Goal: Transaction & Acquisition: Download file/media

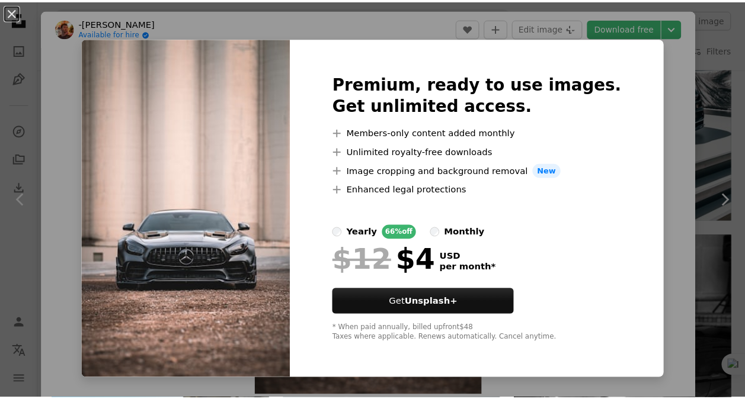
scroll to position [6, 0]
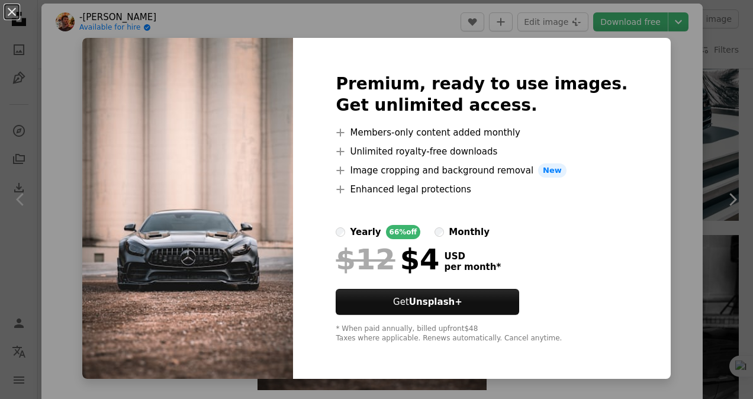
click at [674, 97] on div "An X shape Premium, ready to use images. Get unlimited access. A plus sign Memb…" at bounding box center [376, 199] width 753 height 399
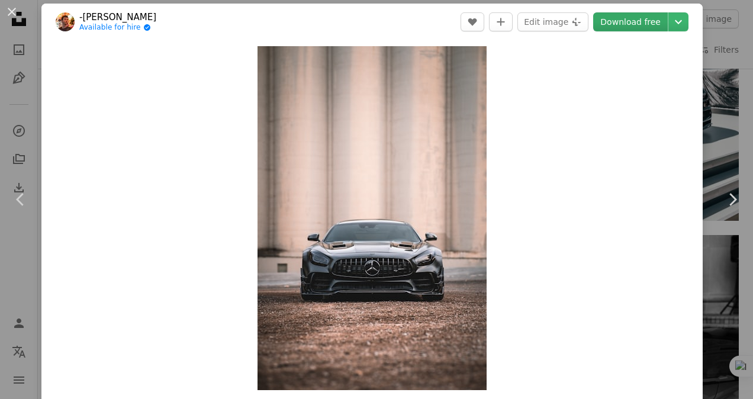
click at [650, 23] on link "Download free" at bounding box center [631, 21] width 75 height 19
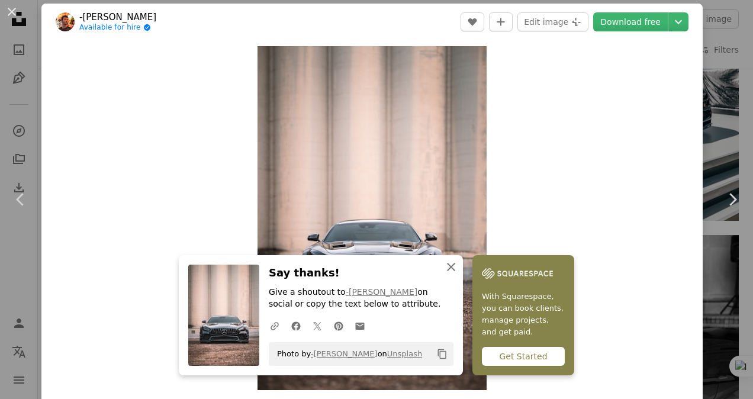
click at [450, 265] on icon "An X shape" at bounding box center [451, 267] width 14 height 14
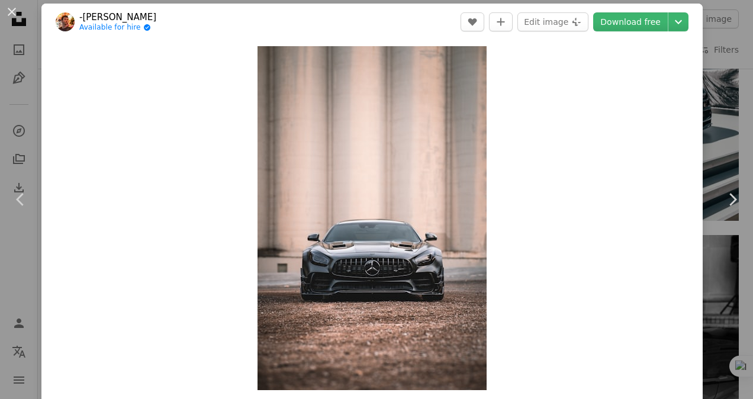
click at [31, 56] on div "An X shape Chevron left Chevron right -Théo Malliacas Available for hire A chec…" at bounding box center [376, 199] width 753 height 399
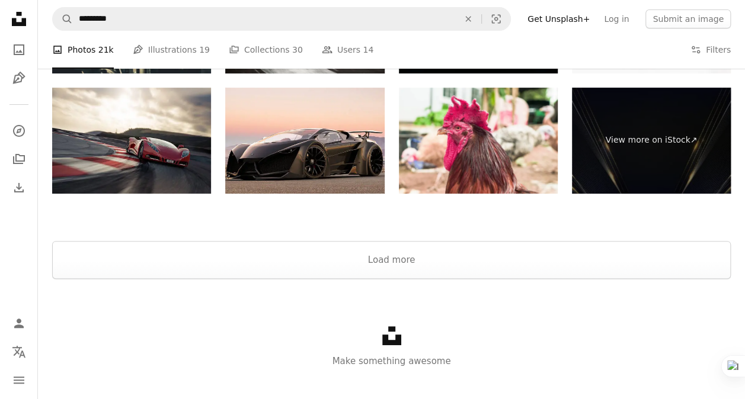
scroll to position [2320, 0]
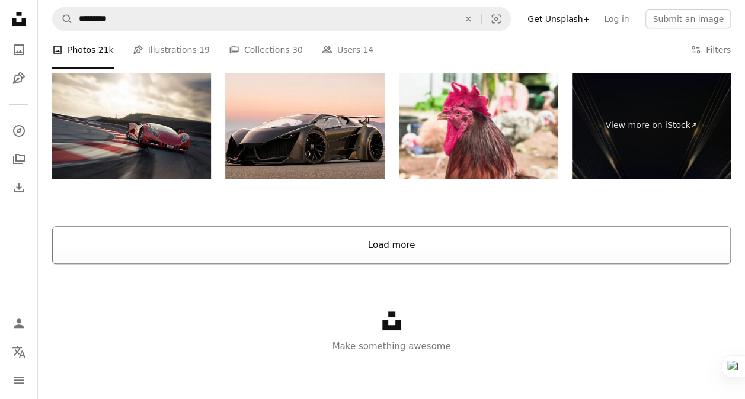
click at [224, 230] on button "Load more" at bounding box center [391, 245] width 678 height 38
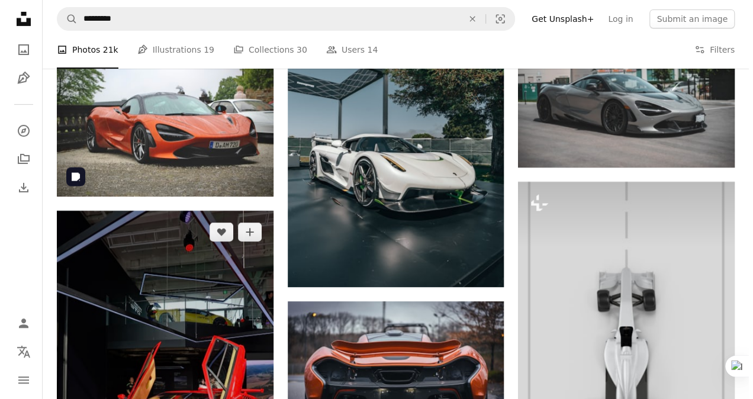
scroll to position [2016, 0]
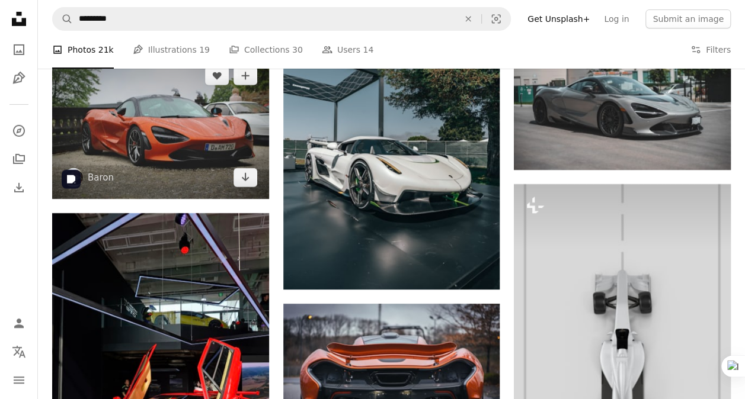
click at [206, 131] on img at bounding box center [160, 126] width 217 height 145
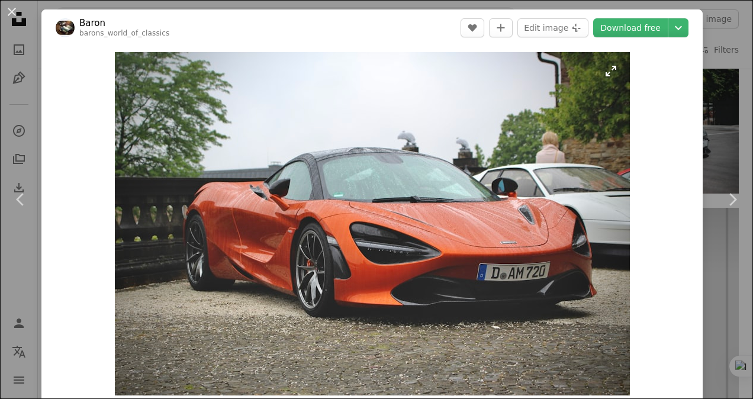
click at [493, 62] on img "Zoom in on this image" at bounding box center [372, 224] width 515 height 344
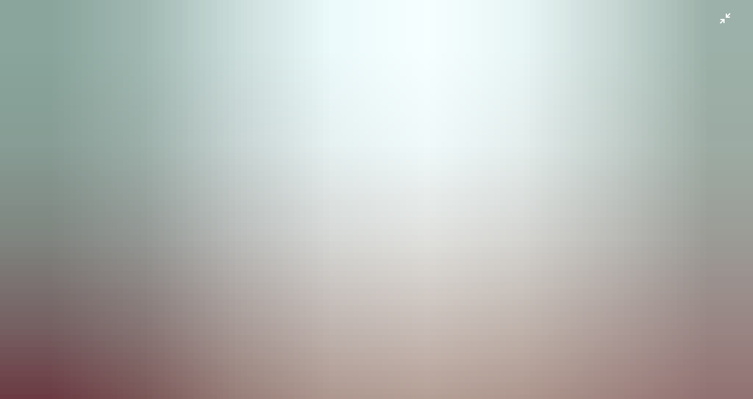
scroll to position [46, 0]
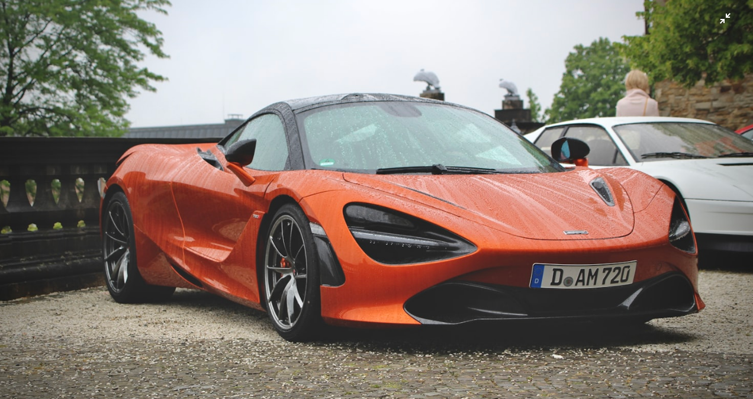
click at [720, 19] on img "Zoom out on this image" at bounding box center [376, 205] width 755 height 503
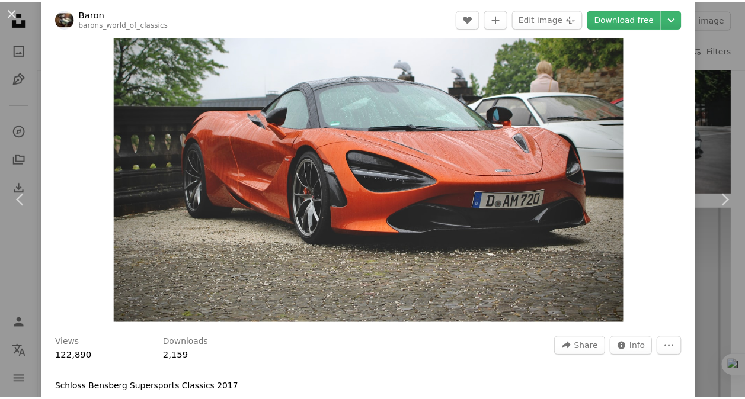
scroll to position [73, 0]
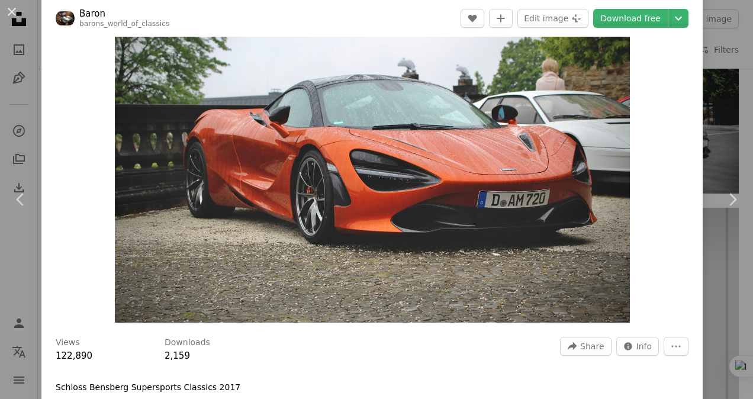
click at [711, 69] on div "An X shape Chevron left Chevron right Baron barons_world_of_classics A heart A …" at bounding box center [376, 199] width 753 height 399
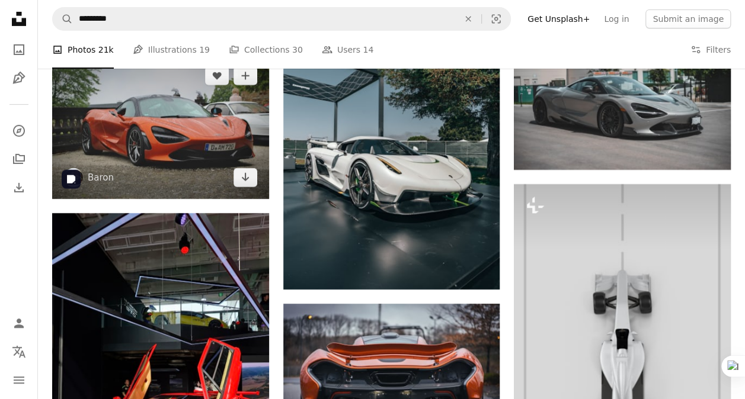
click at [214, 137] on img at bounding box center [160, 126] width 217 height 145
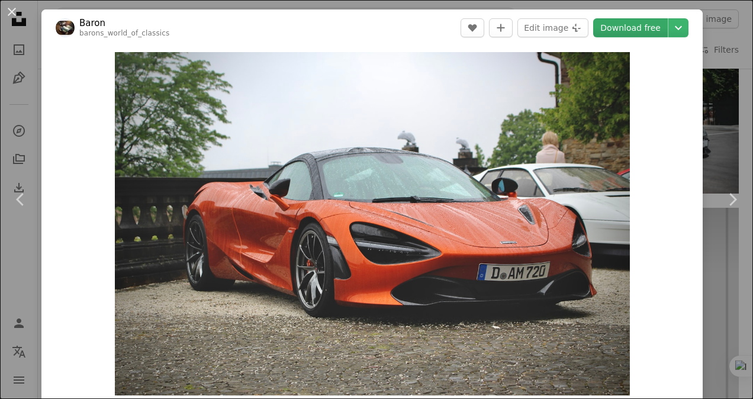
click at [627, 28] on link "Download free" at bounding box center [631, 27] width 75 height 19
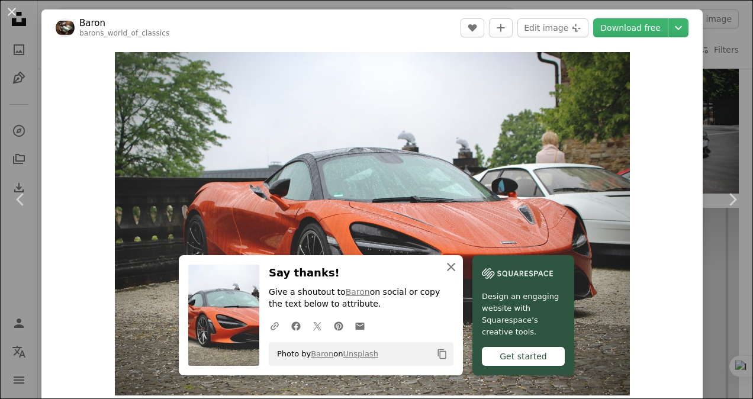
click at [444, 267] on icon "An X shape" at bounding box center [451, 267] width 14 height 14
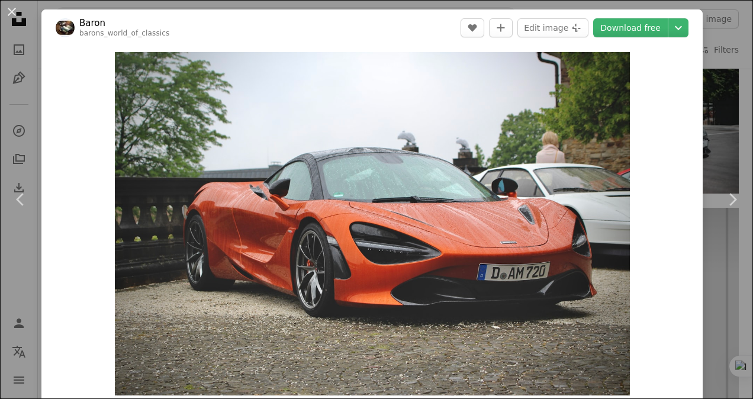
click at [713, 120] on div "An X shape Chevron left Chevron right Baron barons_world_of_classics A heart A …" at bounding box center [376, 199] width 753 height 399
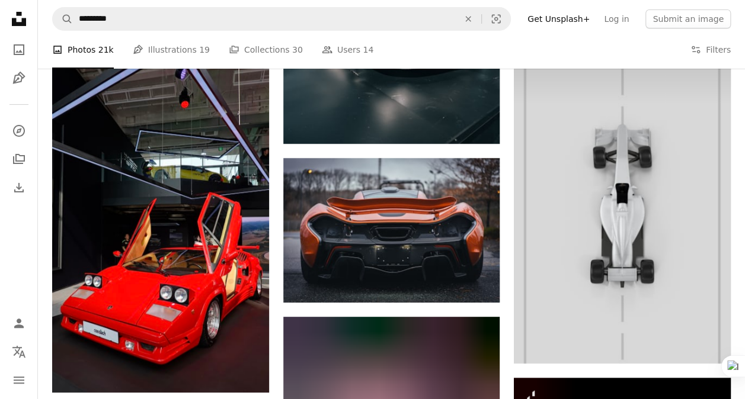
scroll to position [2163, 0]
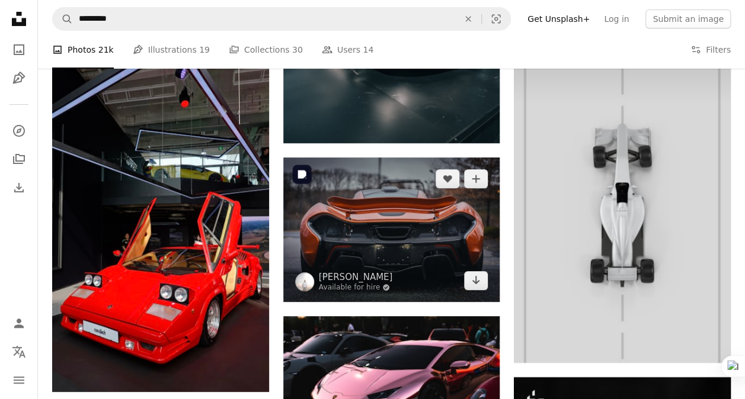
click at [425, 216] on img at bounding box center [391, 230] width 217 height 145
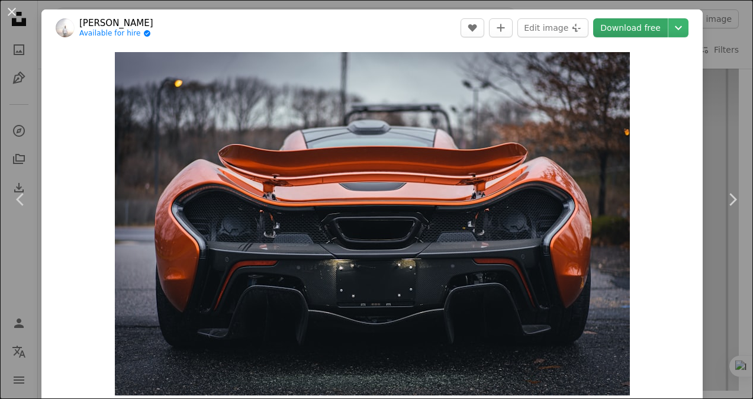
click at [621, 25] on link "Download free" at bounding box center [631, 27] width 75 height 19
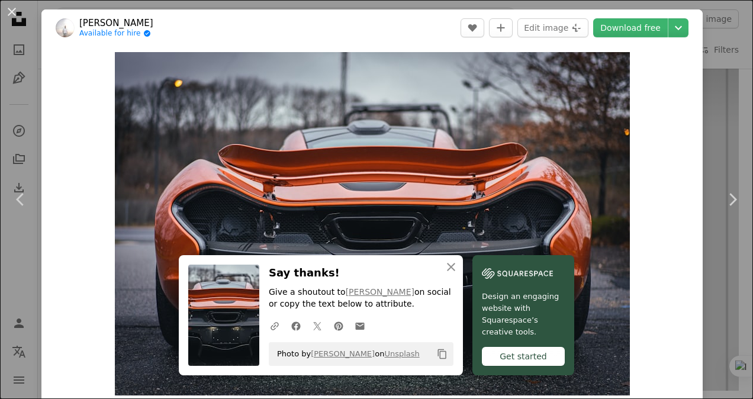
click at [714, 116] on div "An X shape Chevron left Chevron right An X shape Close Say thanks! Give a shout…" at bounding box center [376, 199] width 753 height 399
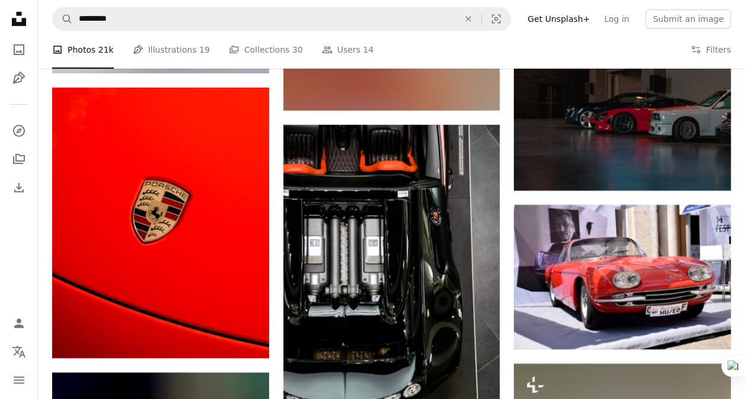
scroll to position [6492, 0]
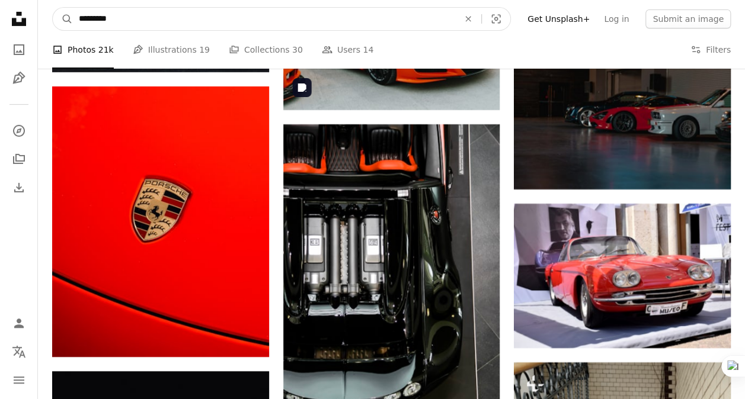
click at [291, 19] on input "*********" at bounding box center [264, 19] width 382 height 23
click at [312, 13] on input "*********" at bounding box center [264, 19] width 382 height 23
type input "**********"
click button "A magnifying glass" at bounding box center [63, 19] width 20 height 23
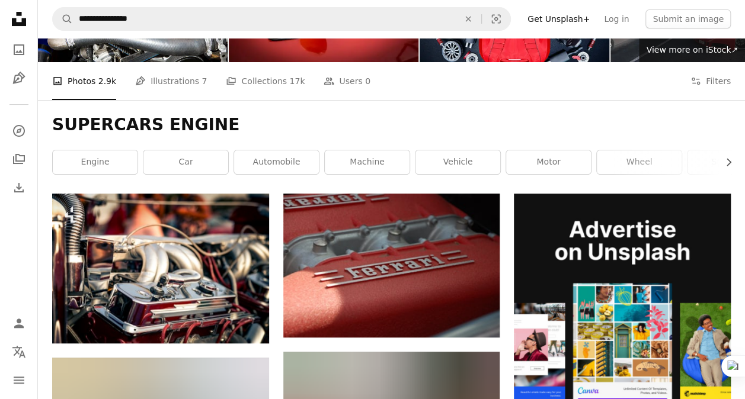
scroll to position [104, 0]
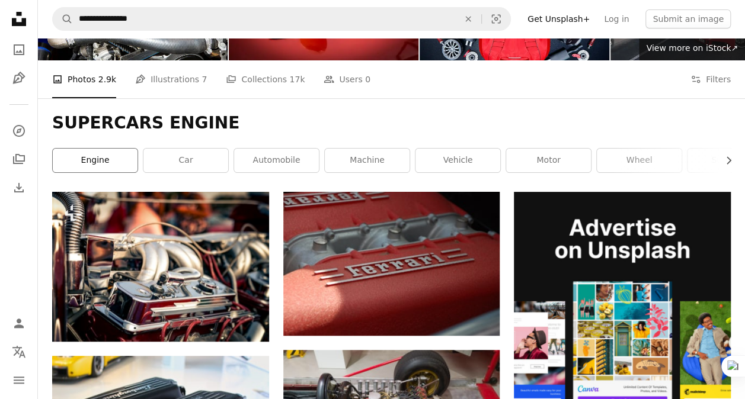
click at [109, 158] on link "engine" at bounding box center [95, 161] width 85 height 24
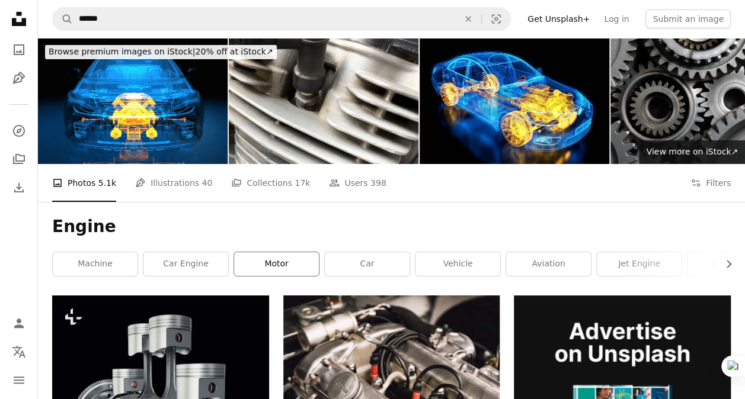
click at [278, 255] on link "motor" at bounding box center [276, 264] width 85 height 24
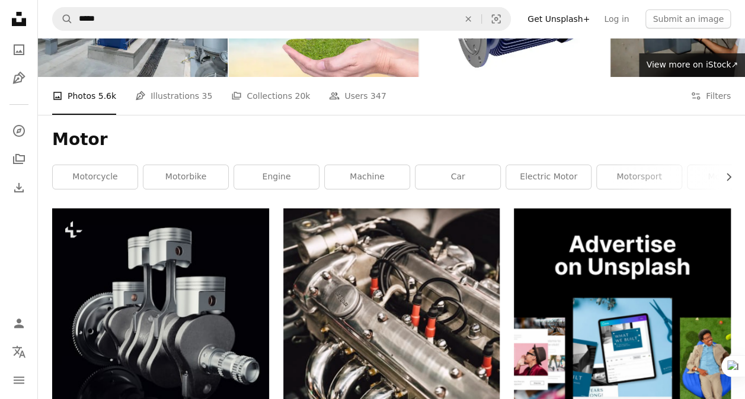
scroll to position [28, 0]
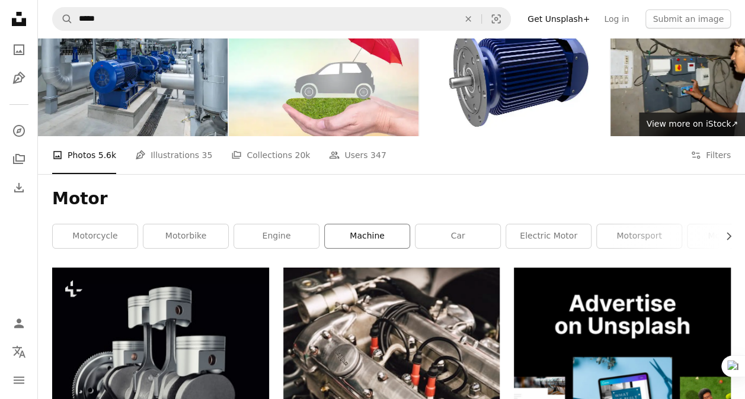
click at [376, 227] on link "machine" at bounding box center [367, 236] width 85 height 24
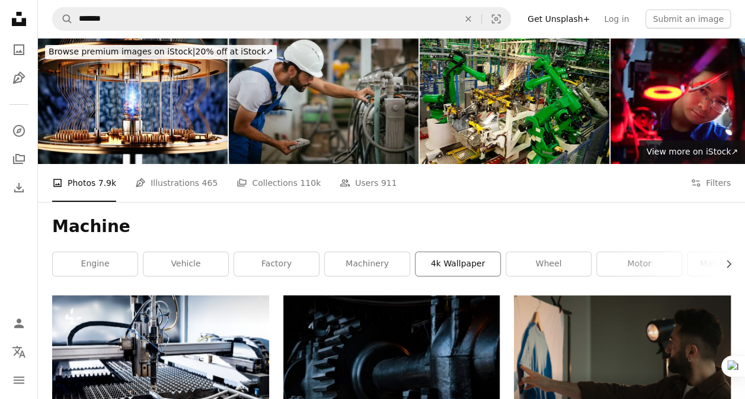
click at [442, 270] on link "4k wallpaper" at bounding box center [457, 264] width 85 height 24
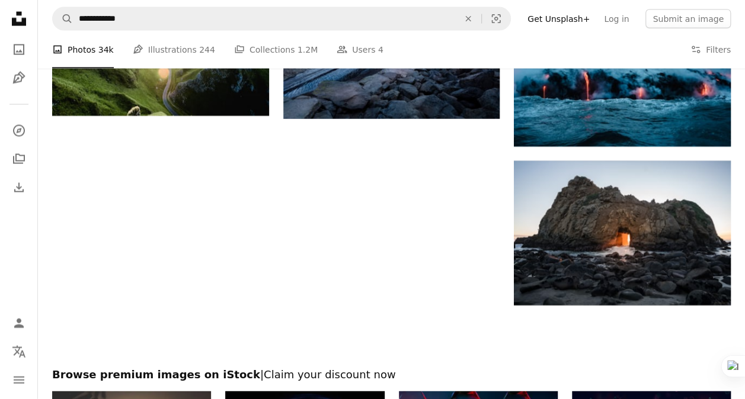
scroll to position [1506, 0]
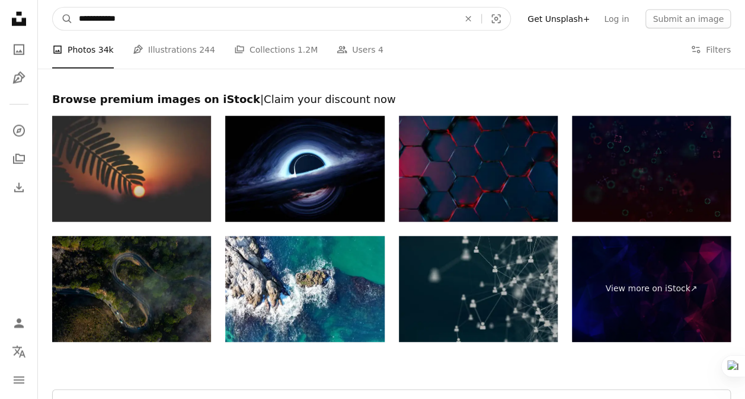
click at [296, 14] on input "**********" at bounding box center [264, 19] width 382 height 23
type input "*"
type input "**********"
click button "A magnifying glass" at bounding box center [63, 19] width 20 height 23
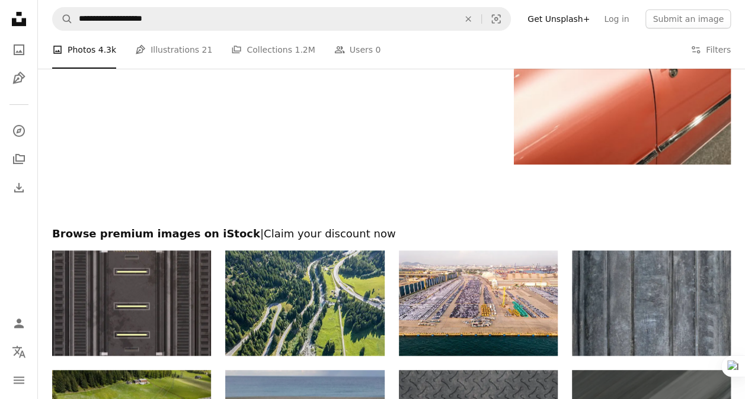
scroll to position [2432, 0]
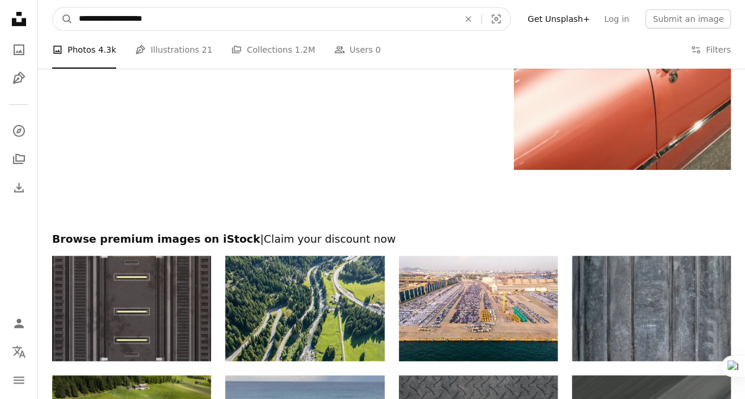
click at [239, 19] on input "**********" at bounding box center [264, 19] width 382 height 23
type input "**********"
click button "A magnifying glass" at bounding box center [63, 19] width 20 height 23
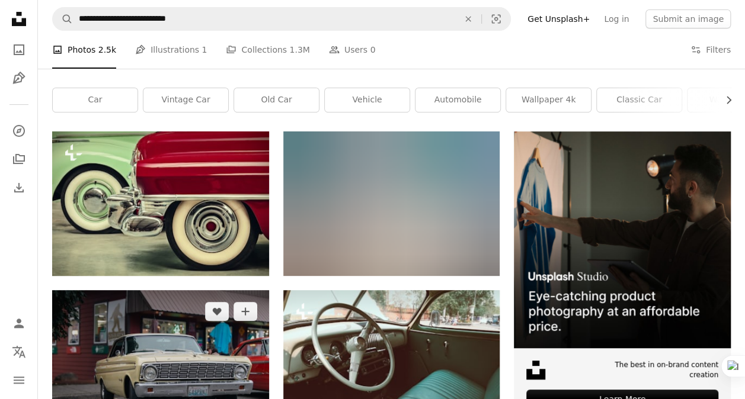
scroll to position [169, 0]
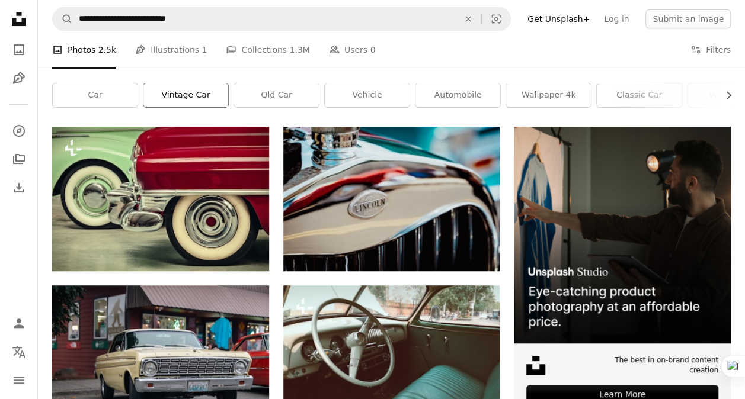
click at [191, 102] on link "vintage car" at bounding box center [185, 96] width 85 height 24
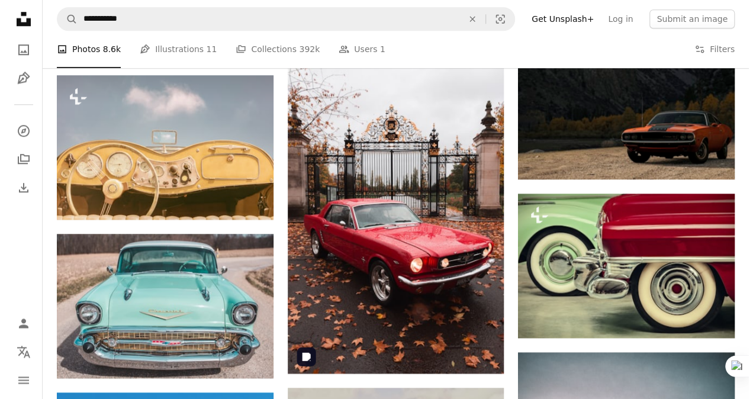
scroll to position [560, 0]
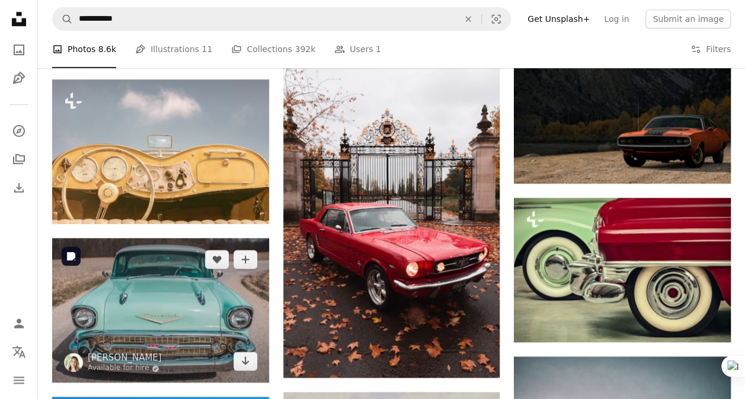
click at [226, 301] on img at bounding box center [160, 310] width 217 height 145
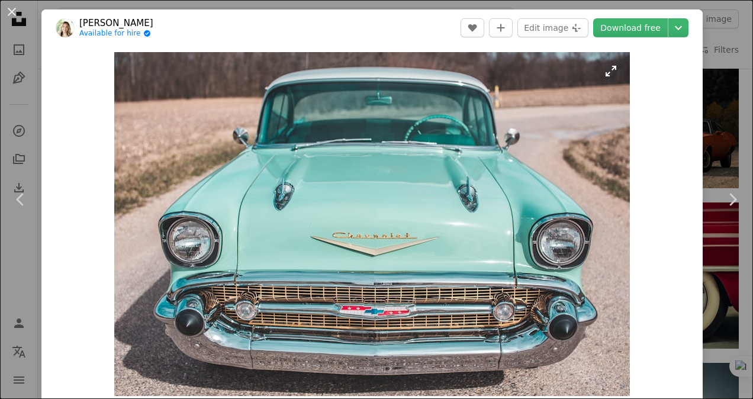
click at [538, 167] on img "Zoom in on this image" at bounding box center [372, 224] width 516 height 344
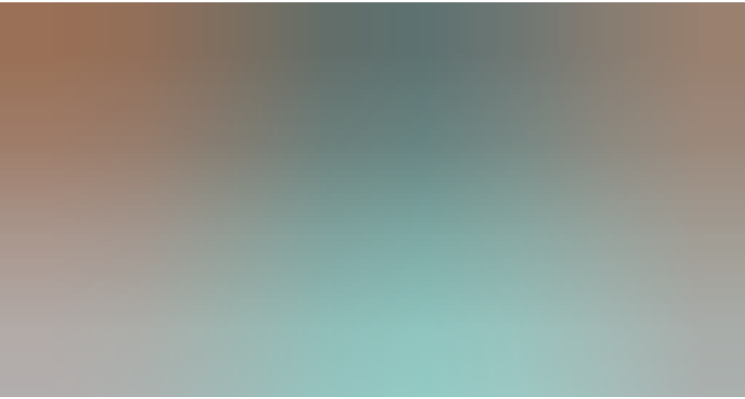
scroll to position [46, 0]
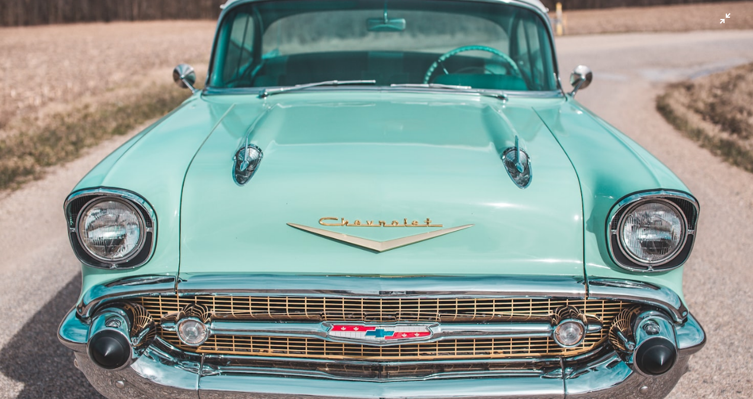
click at [538, 167] on img "Zoom out on this image" at bounding box center [376, 205] width 755 height 503
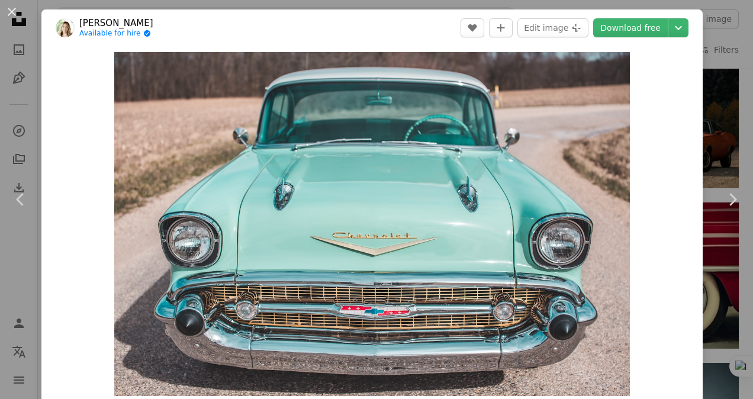
click at [711, 103] on div "An X shape Chevron left Chevron right [PERSON_NAME] Available for hire A checkm…" at bounding box center [376, 199] width 753 height 399
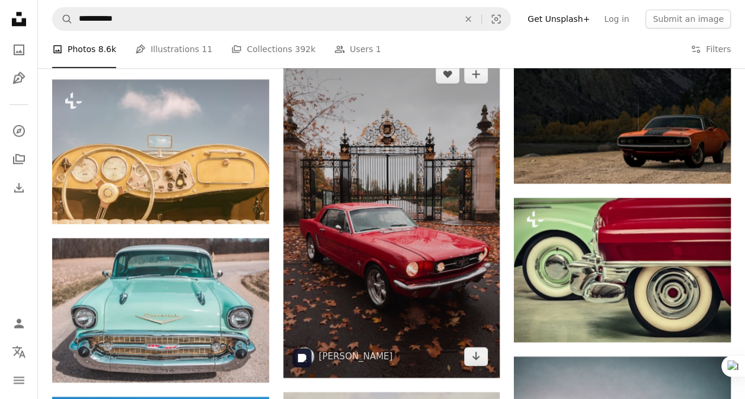
click at [440, 212] on img at bounding box center [391, 215] width 217 height 325
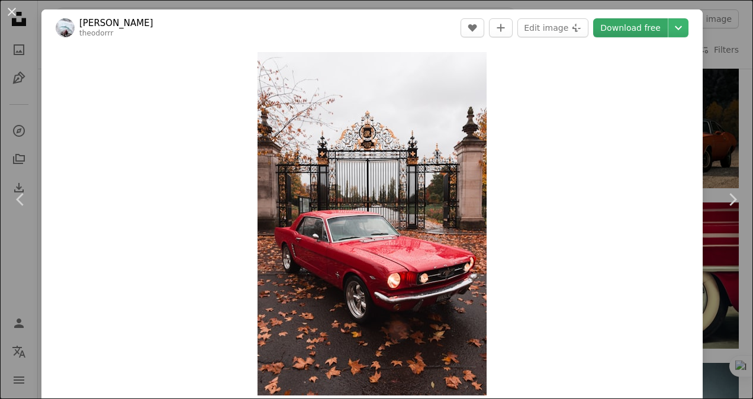
click at [622, 20] on link "Download free" at bounding box center [631, 27] width 75 height 19
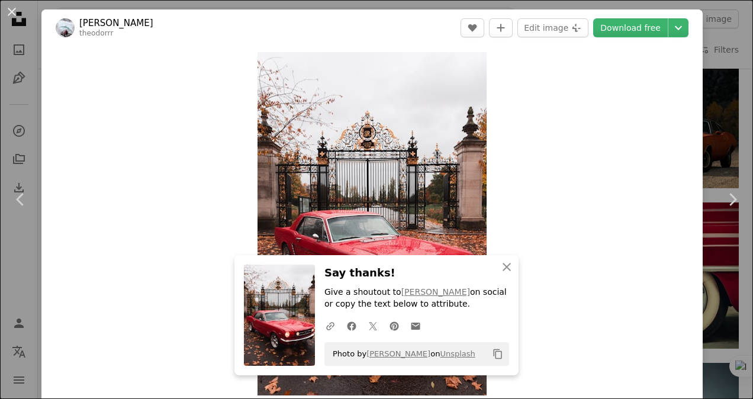
click at [664, 102] on div "Zoom in" at bounding box center [372, 223] width 662 height 355
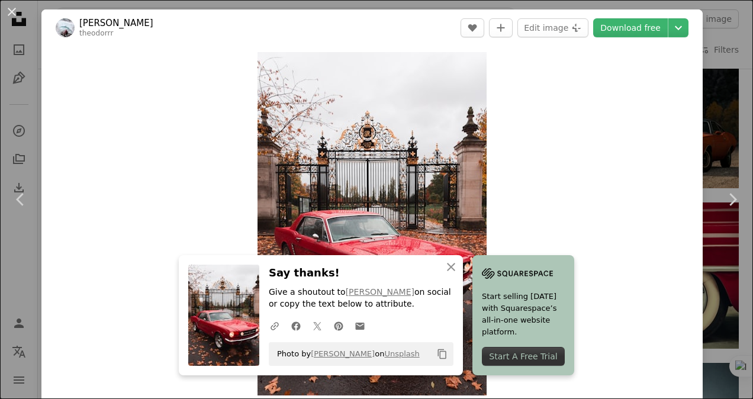
click at [715, 134] on div "An X shape Chevron left Chevron right An X shape Close Say thanks! Give a shout…" at bounding box center [376, 199] width 753 height 399
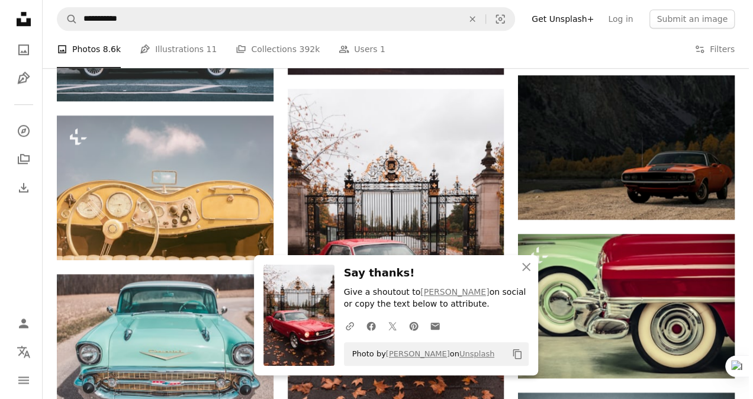
scroll to position [521, 0]
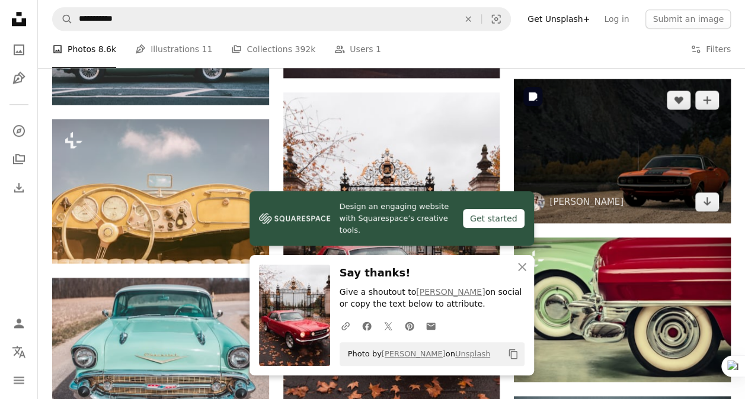
click at [624, 169] on img at bounding box center [622, 151] width 217 height 145
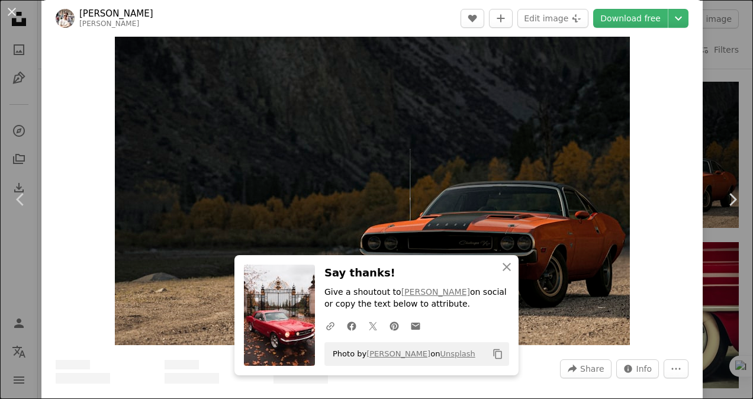
scroll to position [51, 0]
click at [503, 268] on icon "button" at bounding box center [507, 267] width 8 height 8
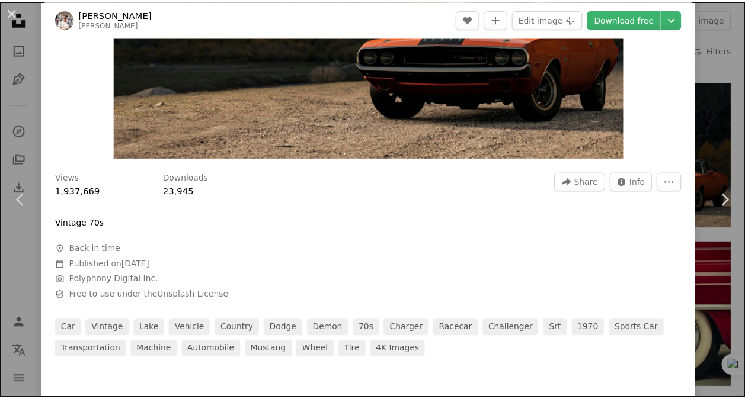
scroll to position [0, 0]
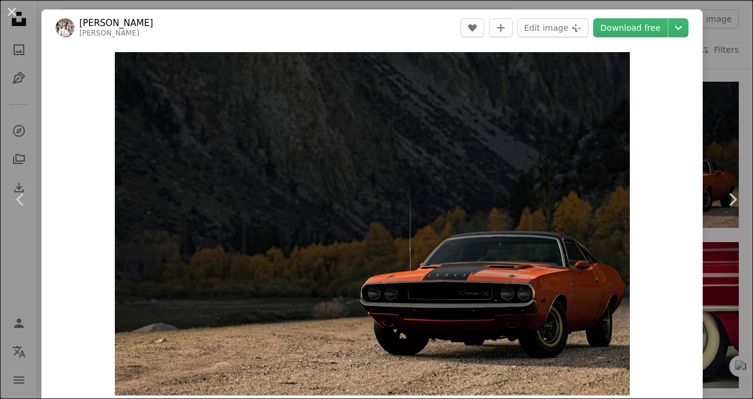
click at [699, 70] on div "An X shape Chevron left Chevron right [PERSON_NAME] [PERSON_NAME] A heart A plu…" at bounding box center [376, 199] width 753 height 399
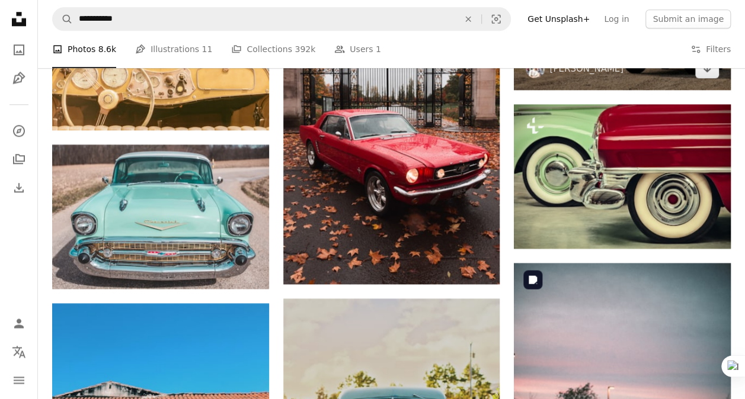
scroll to position [653, 0]
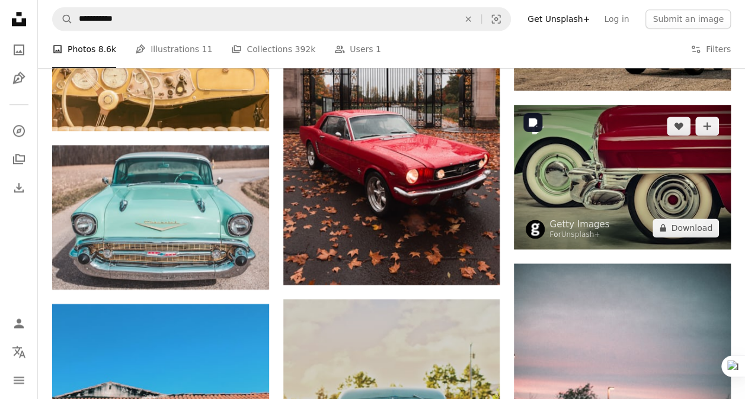
click at [605, 158] on img at bounding box center [622, 177] width 217 height 145
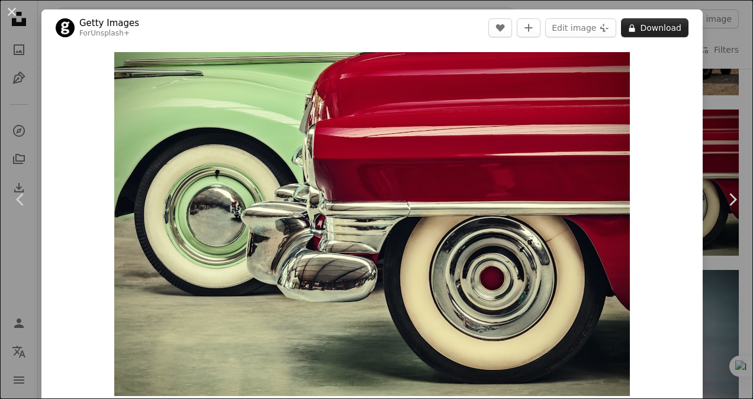
click at [647, 28] on button "A lock Download" at bounding box center [655, 27] width 68 height 19
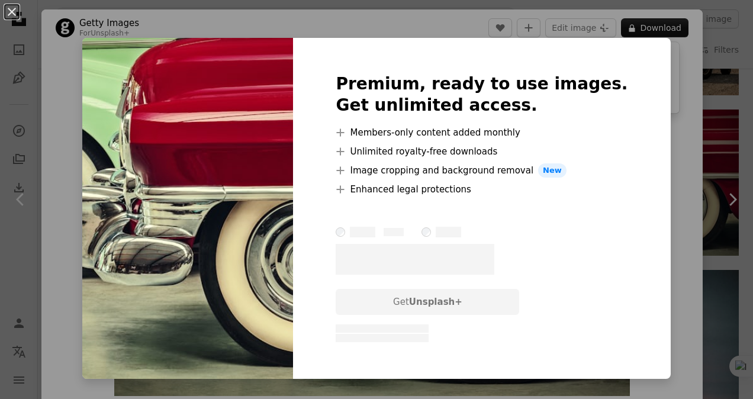
click at [673, 88] on div "An X shape Premium, ready to use images. Get unlimited access. A plus sign Memb…" at bounding box center [376, 199] width 753 height 399
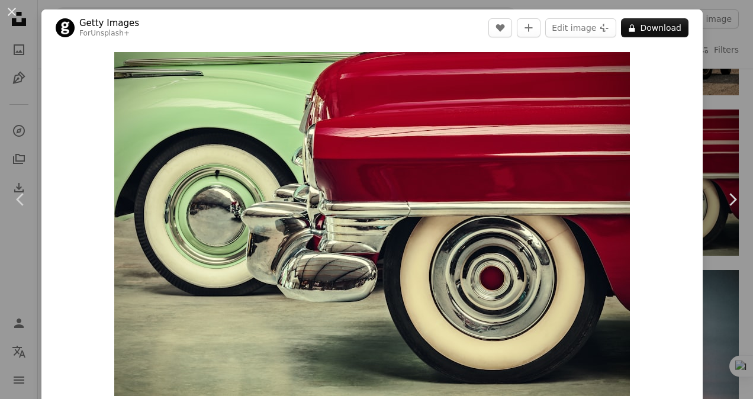
click at [707, 80] on div "An X shape Chevron left Chevron right Getty Images For Unsplash+ A heart A plus…" at bounding box center [376, 199] width 753 height 399
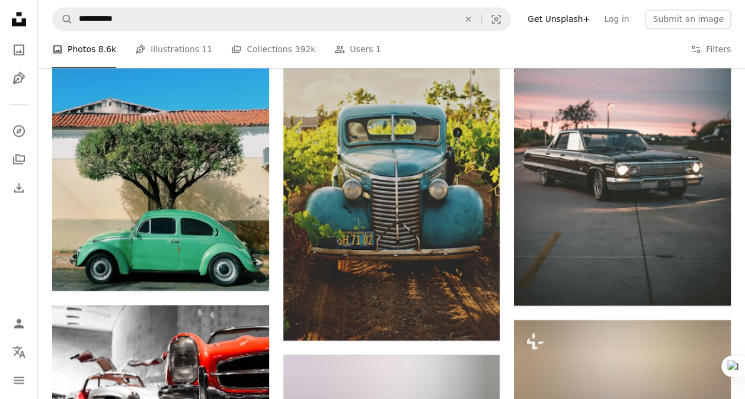
scroll to position [848, 0]
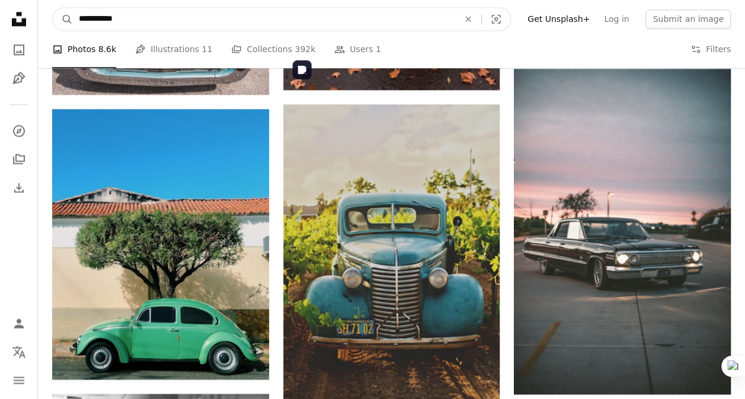
click at [365, 17] on input "**********" at bounding box center [264, 19] width 382 height 23
type input "*"
type input "*******"
click at [340, 26] on input "*******" at bounding box center [264, 19] width 382 height 23
click button "A magnifying glass" at bounding box center [63, 19] width 20 height 23
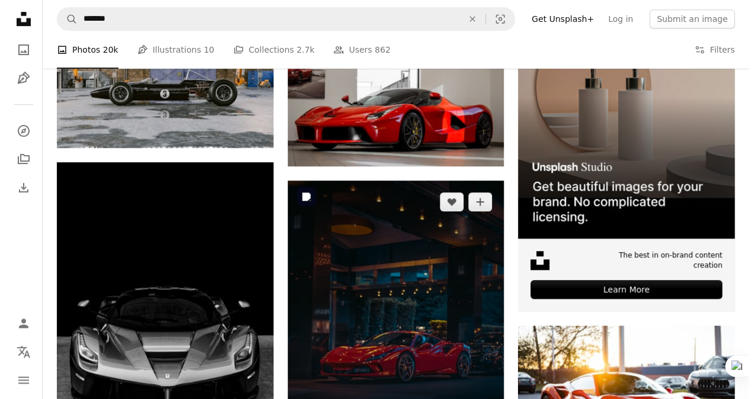
scroll to position [270, 0]
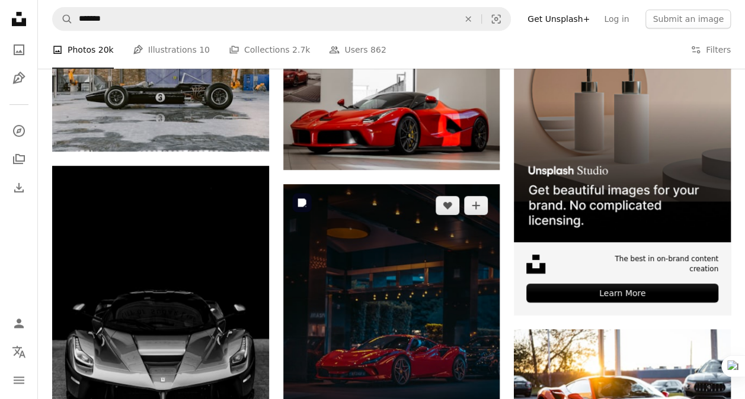
click at [370, 245] on img at bounding box center [391, 319] width 217 height 271
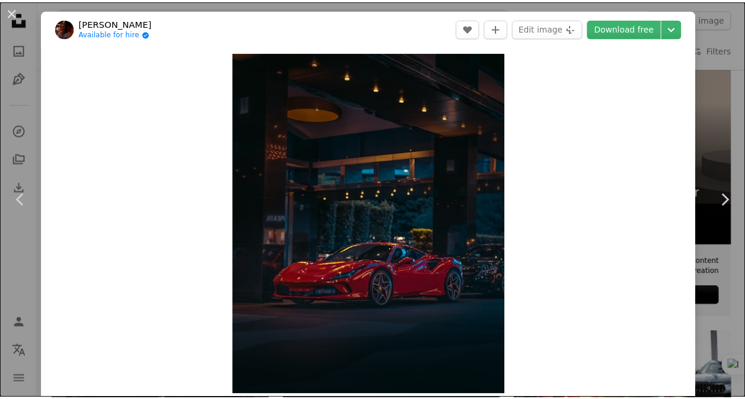
scroll to position [5, 0]
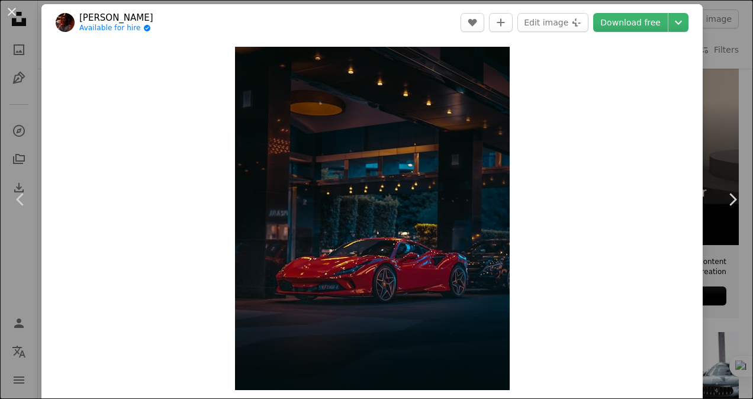
click at [712, 131] on div "An X shape Chevron left Chevron right [PERSON_NAME] Available for hire A checkm…" at bounding box center [376, 199] width 753 height 399
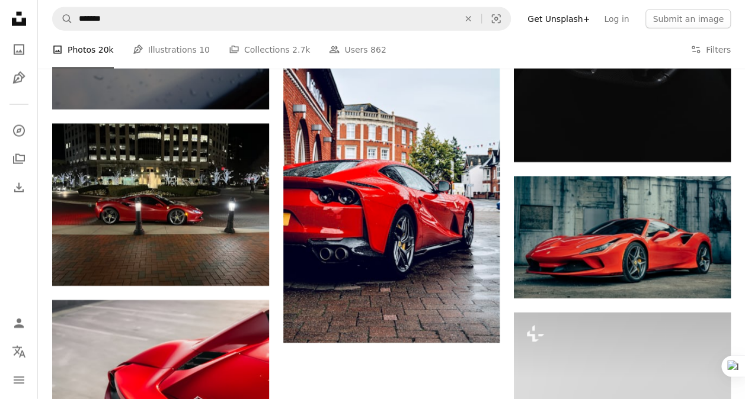
scroll to position [1374, 0]
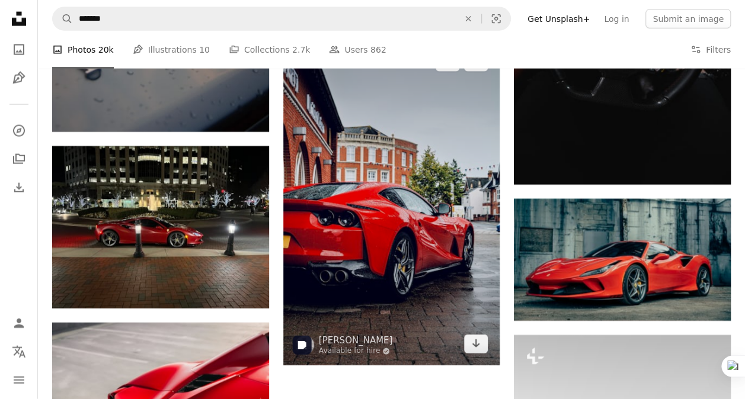
click at [447, 257] on img at bounding box center [391, 203] width 217 height 325
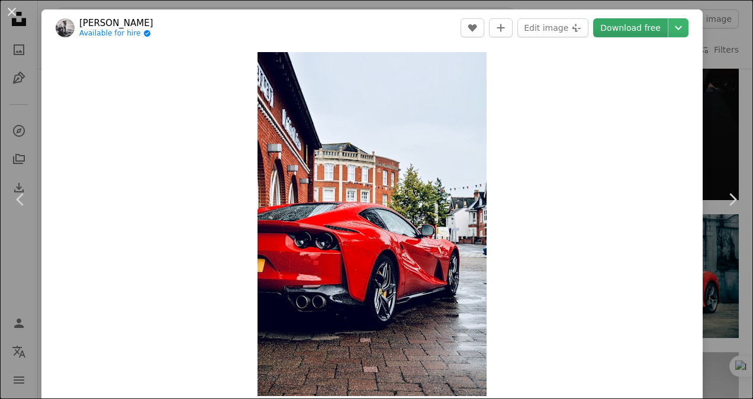
click at [626, 31] on link "Download free" at bounding box center [631, 27] width 75 height 19
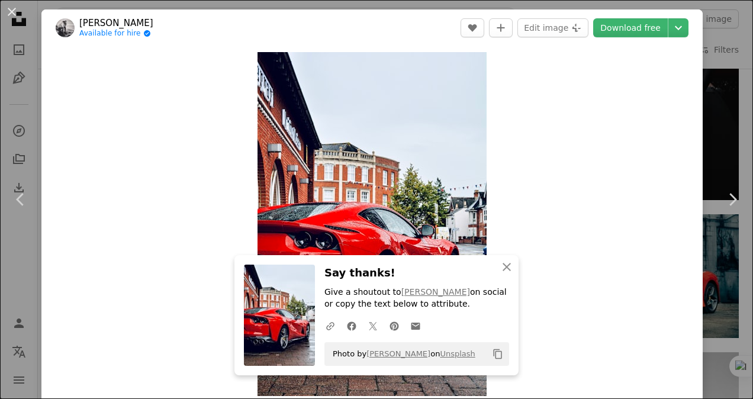
click at [719, 101] on div "An X shape Chevron left Chevron right An X shape Close Say thanks! Give a shout…" at bounding box center [376, 199] width 753 height 399
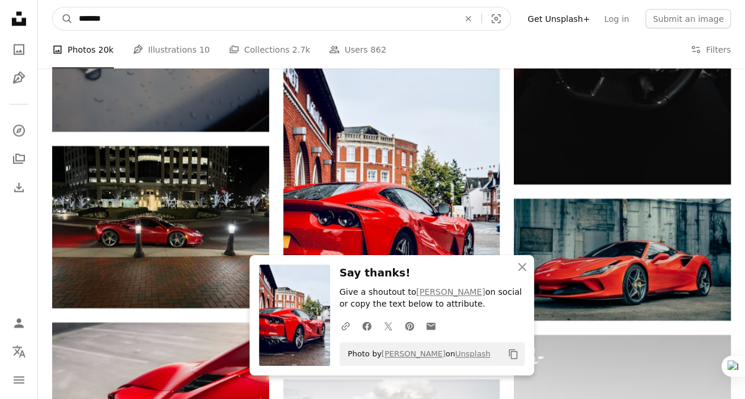
click at [358, 16] on input "*******" at bounding box center [264, 19] width 382 height 23
type input "**********"
click button "A magnifying glass" at bounding box center [63, 19] width 20 height 23
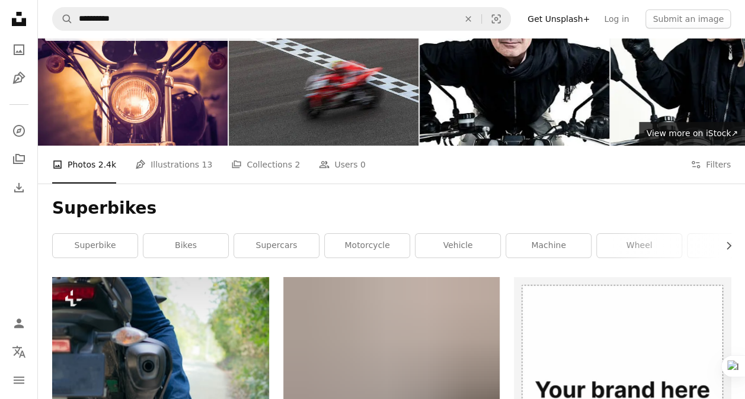
scroll to position [20, 0]
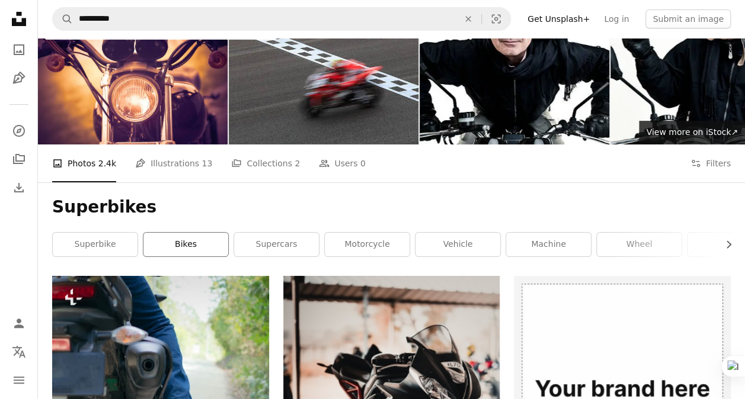
click at [179, 243] on link "bikes" at bounding box center [185, 245] width 85 height 24
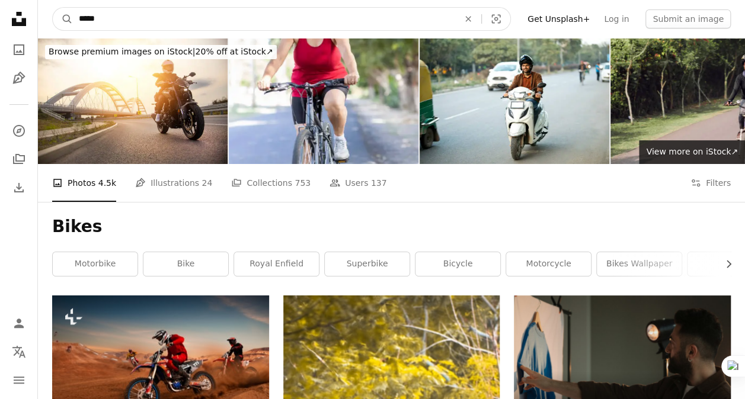
click at [270, 25] on input "*****" at bounding box center [264, 19] width 382 height 23
type input "*"
type input "**********"
click button "A magnifying glass" at bounding box center [63, 19] width 20 height 23
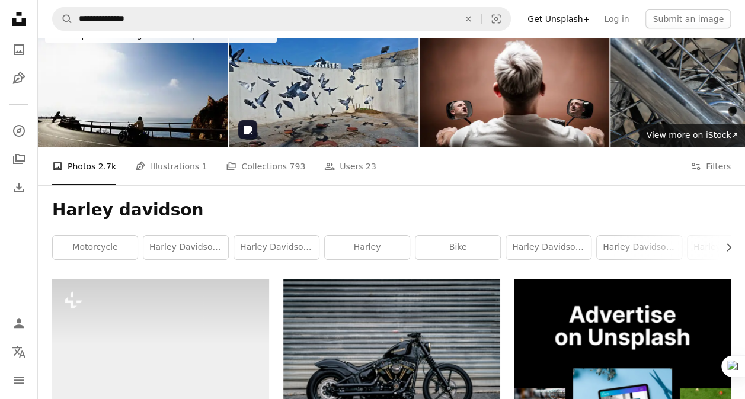
scroll to position [14, 0]
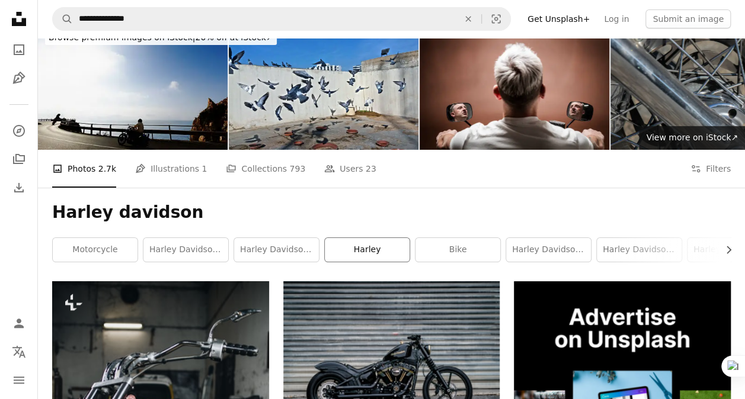
click at [345, 252] on link "harley" at bounding box center [367, 250] width 85 height 24
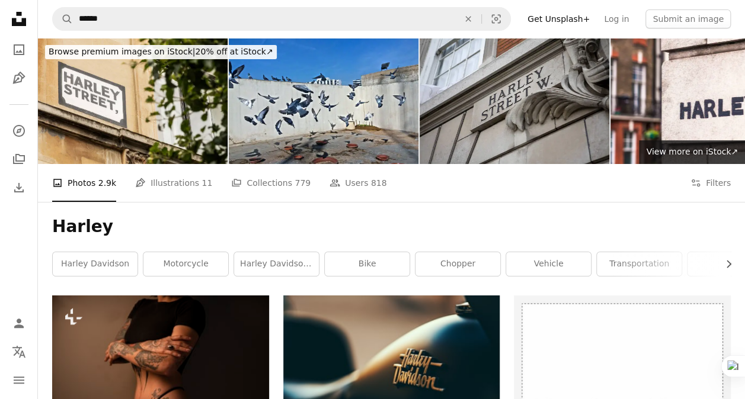
click at [394, 236] on h1 "Harley" at bounding box center [391, 226] width 678 height 21
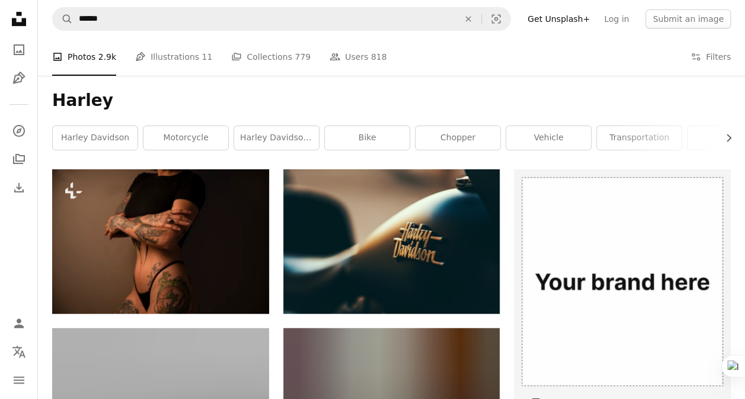
scroll to position [129, 0]
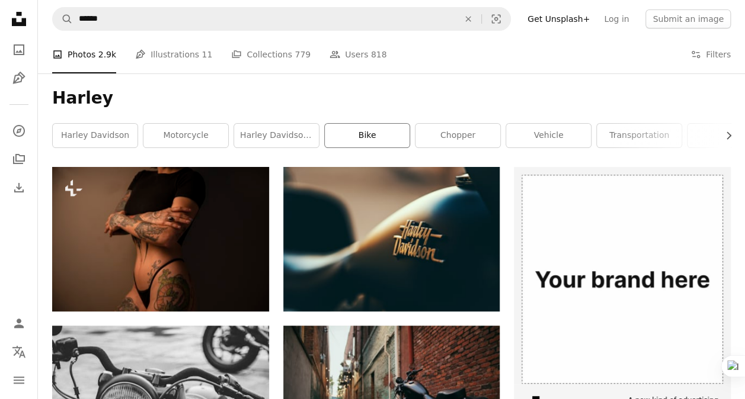
click at [379, 139] on link "bike" at bounding box center [367, 136] width 85 height 24
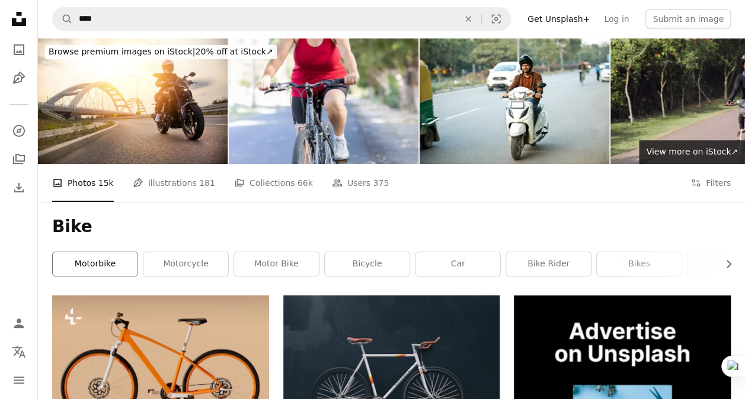
click at [114, 262] on link "motorbike" at bounding box center [95, 264] width 85 height 24
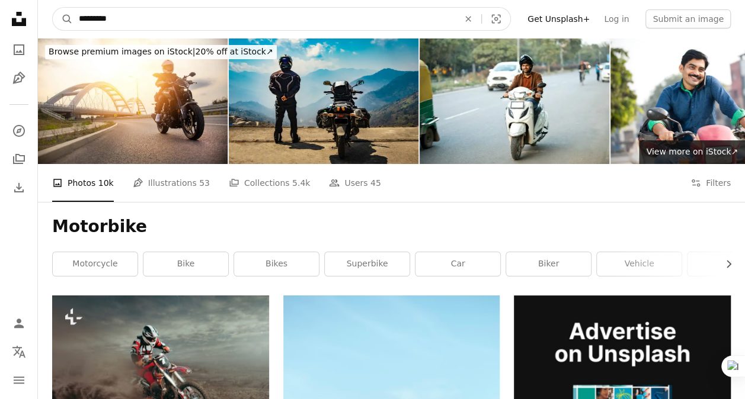
click at [397, 24] on input "*********" at bounding box center [264, 19] width 382 height 23
type input "*"
type input "**********"
click button "A magnifying glass" at bounding box center [63, 19] width 20 height 23
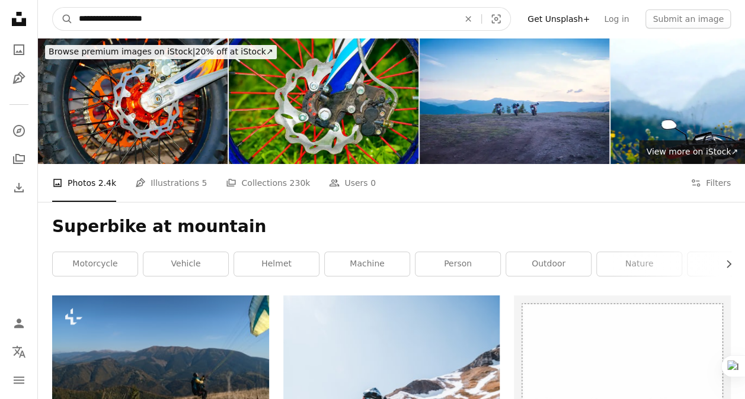
click at [276, 29] on input "**********" at bounding box center [264, 19] width 382 height 23
type input "*"
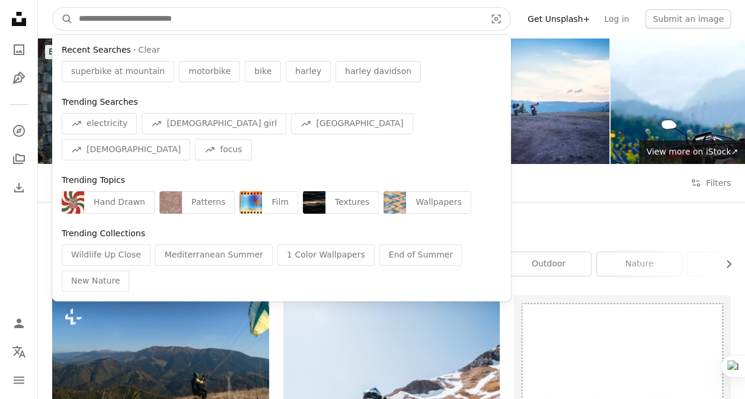
type input "*"
